Goal: Navigation & Orientation: Find specific page/section

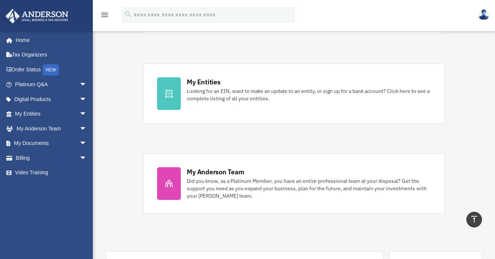
scroll to position [204, 0]
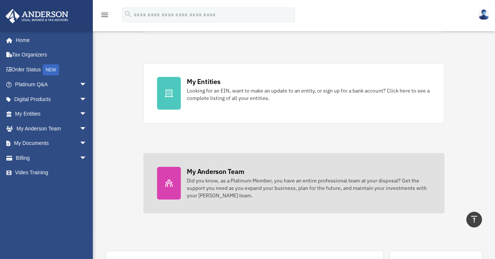
drag, startPoint x: 0, startPoint y: 0, endPoint x: 306, endPoint y: 181, distance: 355.3
click at [306, 181] on div "Did you know, as a Platinum Member, you have an entire professional team at you…" at bounding box center [309, 188] width 244 height 22
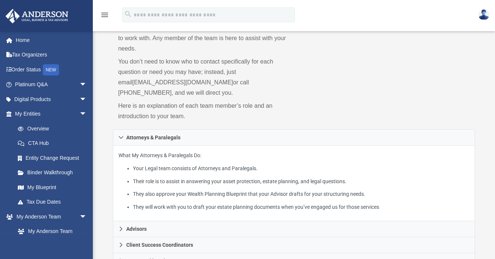
scroll to position [51, 0]
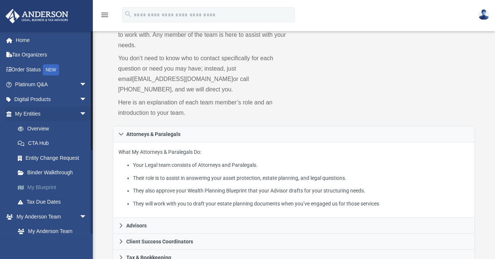
click at [43, 187] on link "My Blueprint" at bounding box center [54, 187] width 88 height 15
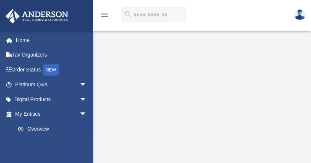
scroll to position [36, 0]
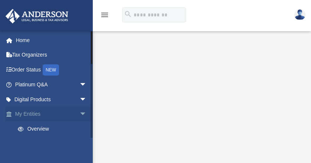
click at [79, 113] on span "arrow_drop_down" at bounding box center [86, 114] width 15 height 15
click at [79, 117] on span "arrow_drop_up" at bounding box center [86, 114] width 15 height 15
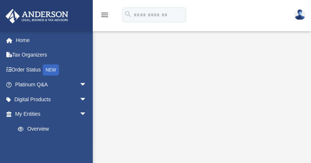
scroll to position [22, 0]
click at [33, 129] on link "Overview" at bounding box center [54, 128] width 88 height 15
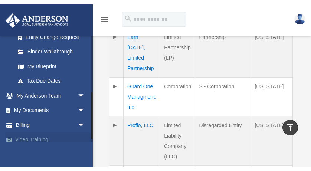
scroll to position [131, 0]
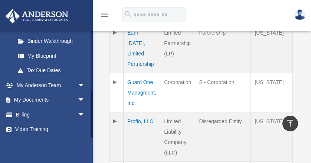
drag, startPoint x: 91, startPoint y: 111, endPoint x: 88, endPoint y: 137, distance: 25.8
click at [88, 137] on div "alxmasbuys@gmail.com Sign Out ffg.srad@gmail.com Home Tax Organizers Order Stat…" at bounding box center [46, 84] width 93 height 107
drag, startPoint x: 90, startPoint y: 122, endPoint x: 92, endPoint y: 140, distance: 17.9
click at [92, 140] on div "alxmasbuys@gmail.com Sign Out ffg.srad@gmail.com Home Tax Organizers Order Stat…" at bounding box center [46, 112] width 93 height 163
click at [92, 142] on div "alxmasbuys@gmail.com Sign Out ffg.srad@gmail.com Home Tax Organizers Order Stat…" at bounding box center [46, 112] width 93 height 163
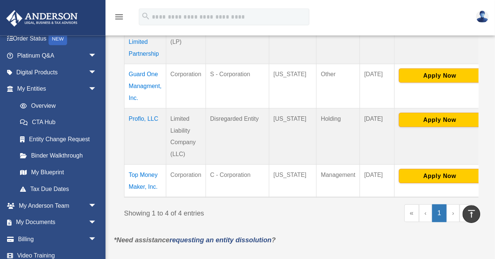
scroll to position [45, 0]
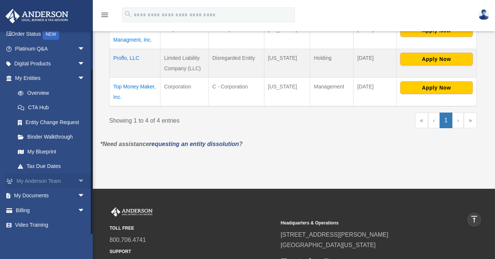
drag, startPoint x: 305, startPoint y: 1, endPoint x: 60, endPoint y: 179, distance: 303.2
click at [60, 162] on link "My Anderson Team arrow_drop_down" at bounding box center [50, 180] width 91 height 15
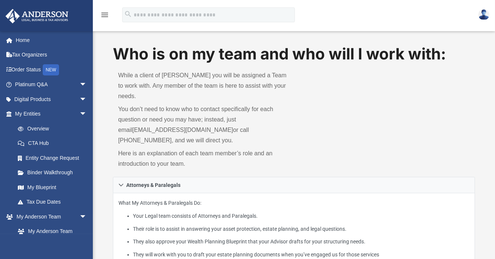
scroll to position [226, 0]
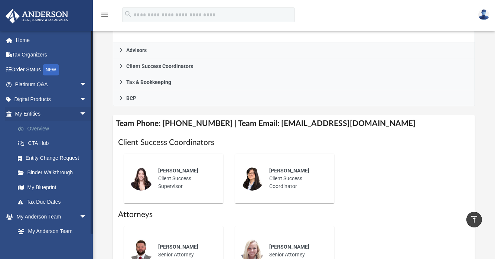
click at [39, 129] on link "Overview" at bounding box center [54, 128] width 88 height 15
click at [40, 182] on link "My Blueprint" at bounding box center [54, 187] width 88 height 15
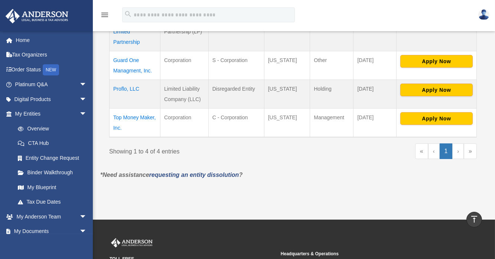
scroll to position [208, 0]
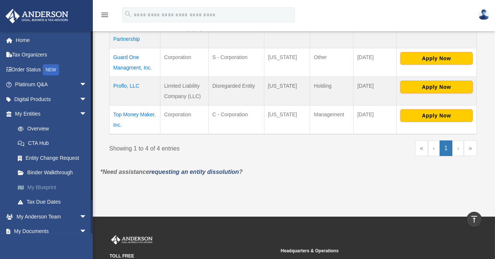
click at [36, 186] on link "My Blueprint" at bounding box center [54, 187] width 88 height 15
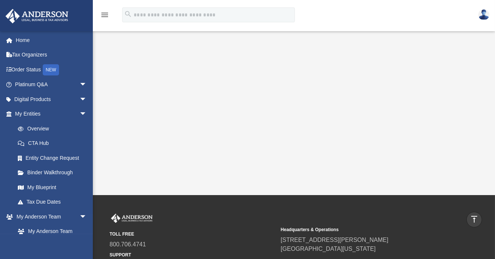
scroll to position [234, 0]
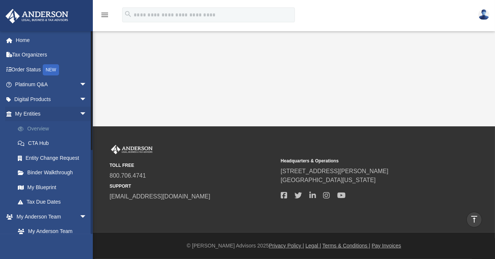
click at [31, 124] on link "Overview" at bounding box center [54, 128] width 88 height 15
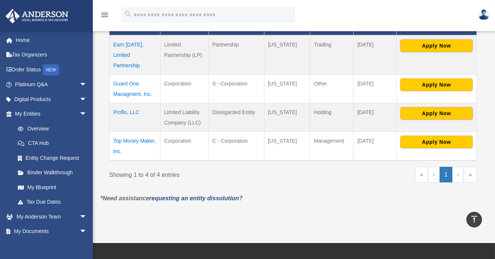
scroll to position [163, 0]
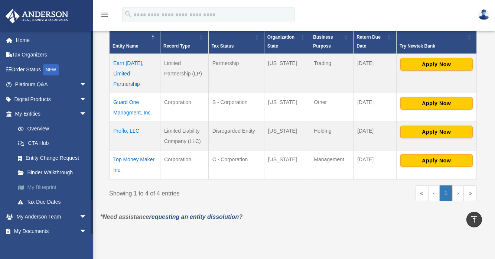
click at [29, 183] on link "My Blueprint" at bounding box center [54, 187] width 88 height 15
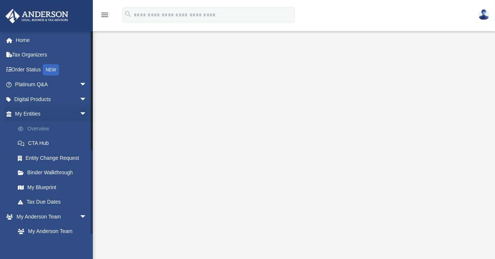
click at [33, 126] on link "Overview" at bounding box center [54, 128] width 88 height 15
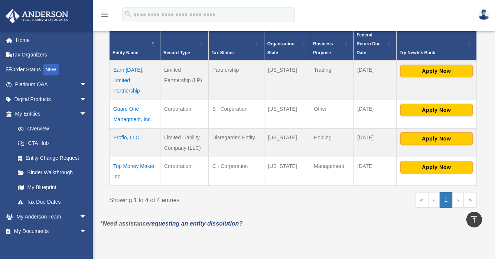
scroll to position [157, 0]
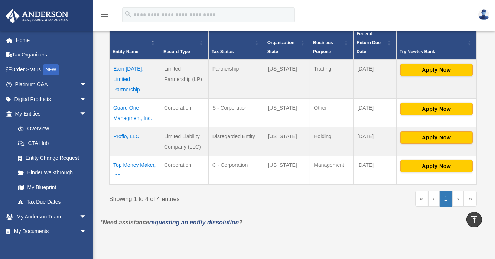
click at [124, 136] on td "Proflo, LLC" at bounding box center [135, 141] width 51 height 29
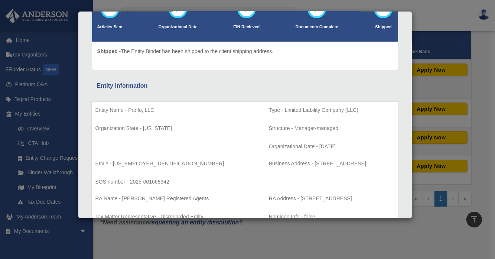
scroll to position [0, 0]
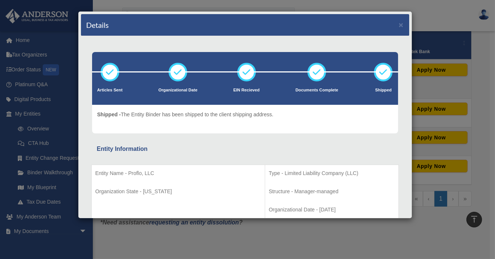
click at [436, 7] on div "Details × Articles Sent Organizational Date" at bounding box center [247, 129] width 495 height 259
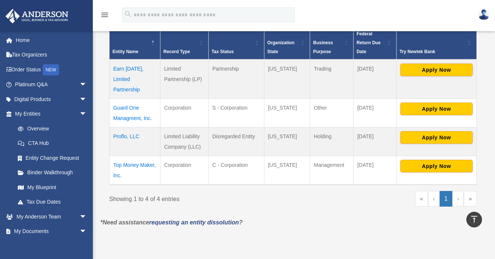
click at [436, 7] on div "menu search Site Menu add ffg.srad@gmail.com Reset Password Logout" at bounding box center [248, 18] width 484 height 25
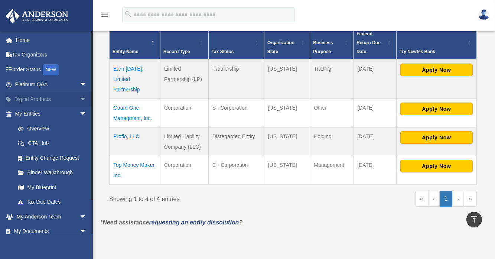
click at [79, 99] on span "arrow_drop_down" at bounding box center [86, 99] width 15 height 15
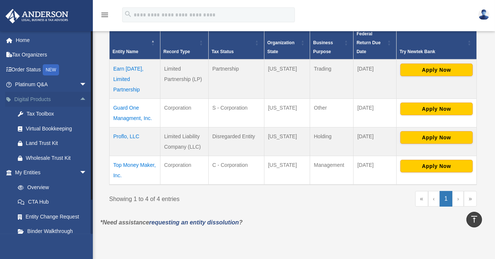
click at [79, 99] on span "arrow_drop_up" at bounding box center [86, 99] width 15 height 15
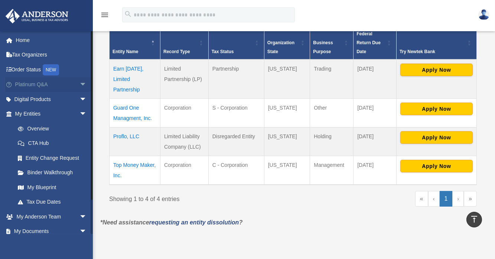
click at [79, 81] on span "arrow_drop_down" at bounding box center [86, 84] width 15 height 15
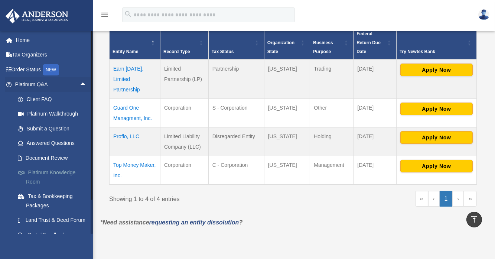
click at [46, 175] on link "Platinum Knowledge Room" at bounding box center [54, 177] width 88 height 24
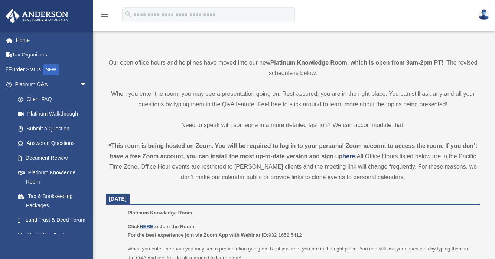
scroll to position [150, 0]
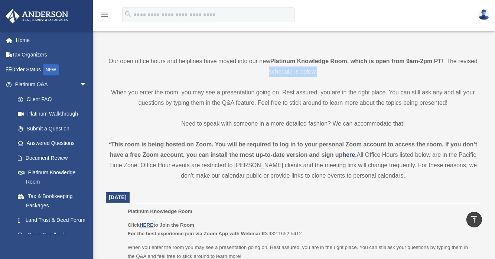
drag, startPoint x: 495, startPoint y: 62, endPoint x: 495, endPoint y: 69, distance: 7.1
click at [479, 87] on p "When you enter the room, you may see a presentation going on. Rest assured, you…" at bounding box center [293, 97] width 374 height 21
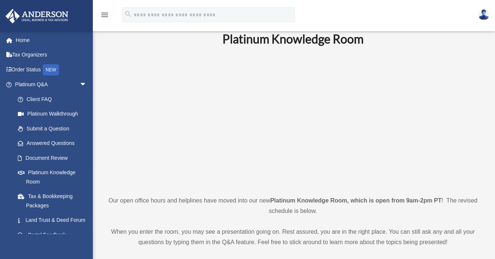
scroll to position [0, 0]
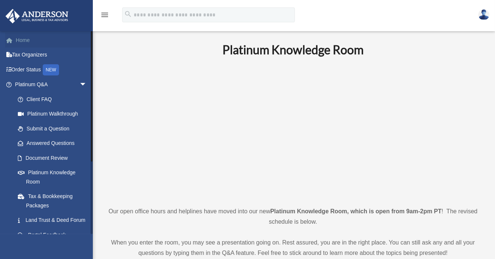
click at [22, 42] on link "Home" at bounding box center [51, 40] width 93 height 15
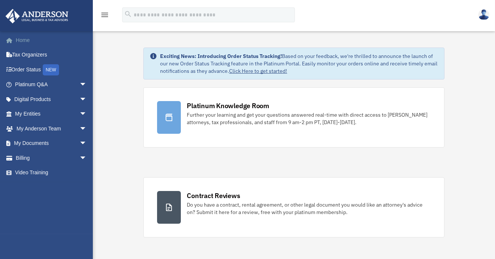
click at [23, 45] on link "Home" at bounding box center [51, 40] width 93 height 15
click at [79, 129] on span "arrow_drop_down" at bounding box center [86, 128] width 15 height 15
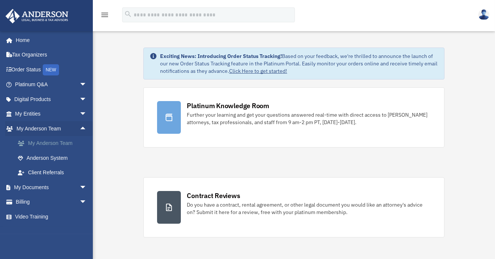
click at [46, 146] on link "My Anderson Team" at bounding box center [54, 143] width 88 height 15
